Goal: Find contact information: Find contact information

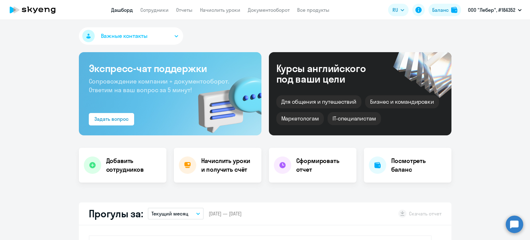
select select "30"
click at [156, 10] on link "Сотрудники" at bounding box center [154, 10] width 28 height 6
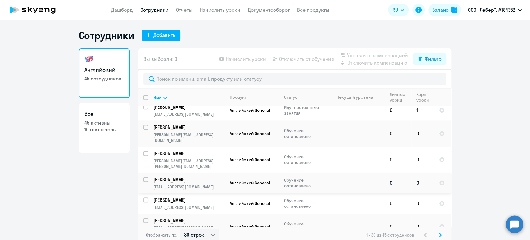
scroll to position [492, 0]
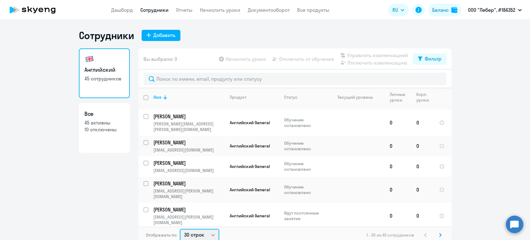
click at [211, 235] on select "30 строк 50 строк 100 строк" at bounding box center [199, 235] width 39 height 12
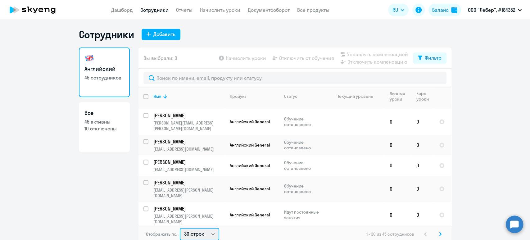
select select "100"
click at [180, 228] on select "30 строк 50 строк 100 строк" at bounding box center [199, 234] width 39 height 12
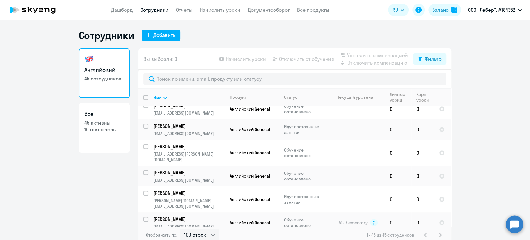
scroll to position [248, 0]
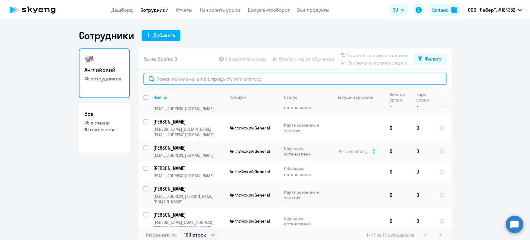
click at [196, 80] on input "text" at bounding box center [294, 79] width 303 height 12
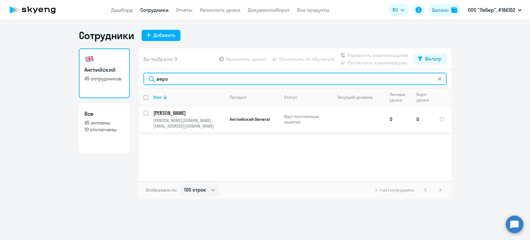
type input "веро"
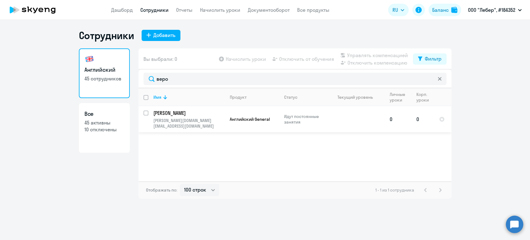
click at [184, 120] on p "[PERSON_NAME][DOMAIN_NAME][EMAIL_ADDRESS][DOMAIN_NAME]" at bounding box center [188, 123] width 71 height 11
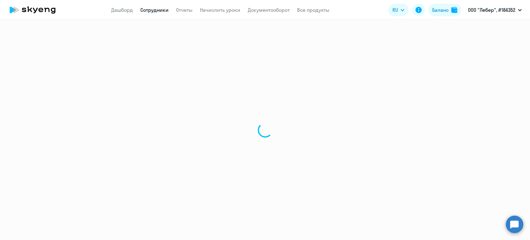
select select "english"
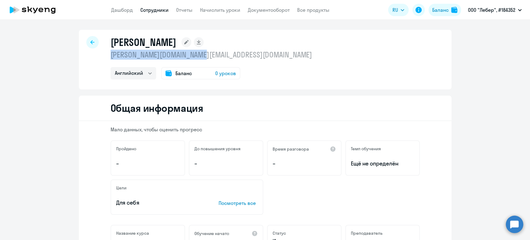
drag, startPoint x: 211, startPoint y: 56, endPoint x: 107, endPoint y: 56, distance: 103.7
click at [111, 56] on p "[PERSON_NAME][DOMAIN_NAME][EMAIL_ADDRESS][DOMAIN_NAME]" at bounding box center [212, 55] width 202 height 10
copy p "[PERSON_NAME][DOMAIN_NAME][EMAIL_ADDRESS][DOMAIN_NAME]"
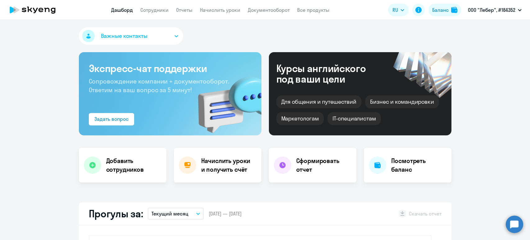
select select "30"
